Goal: Find specific page/section

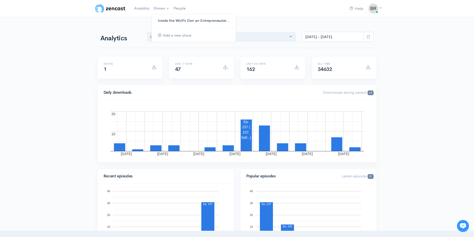
click at [167, 20] on link "Inside the Wolf’s Den an Entrepreneurial..." at bounding box center [194, 20] width 84 height 9
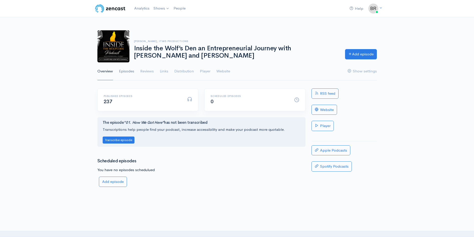
click at [130, 69] on link "Episodes" at bounding box center [126, 71] width 15 height 18
